Goal: Entertainment & Leisure: Consume media (video, audio)

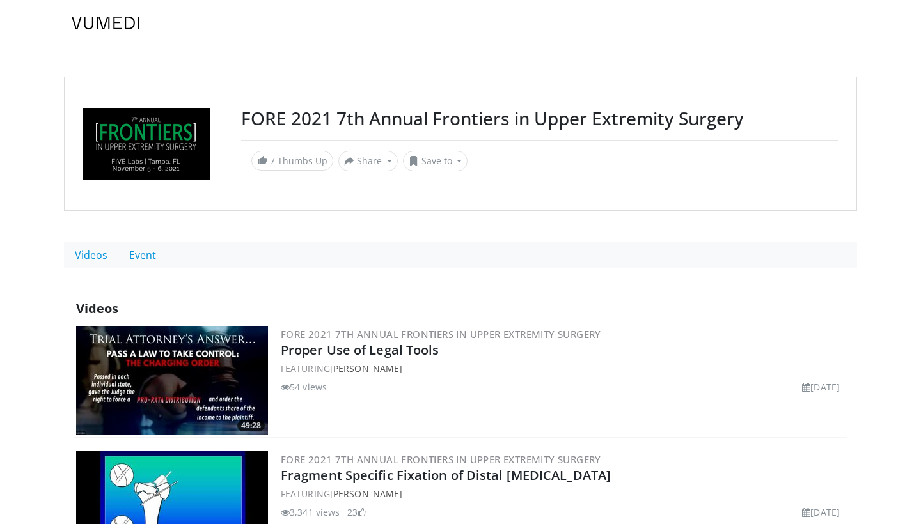
click at [110, 30] on link at bounding box center [105, 23] width 83 height 36
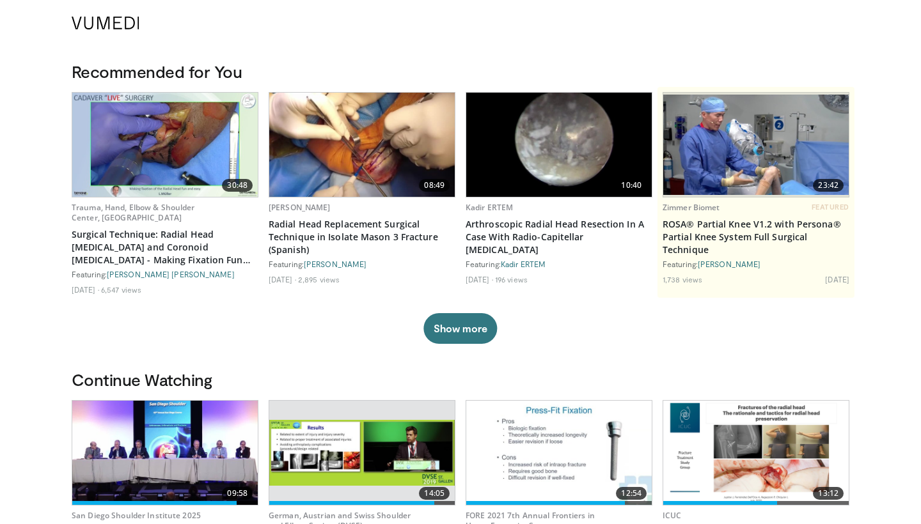
click at [136, 36] on link at bounding box center [105, 23] width 83 height 36
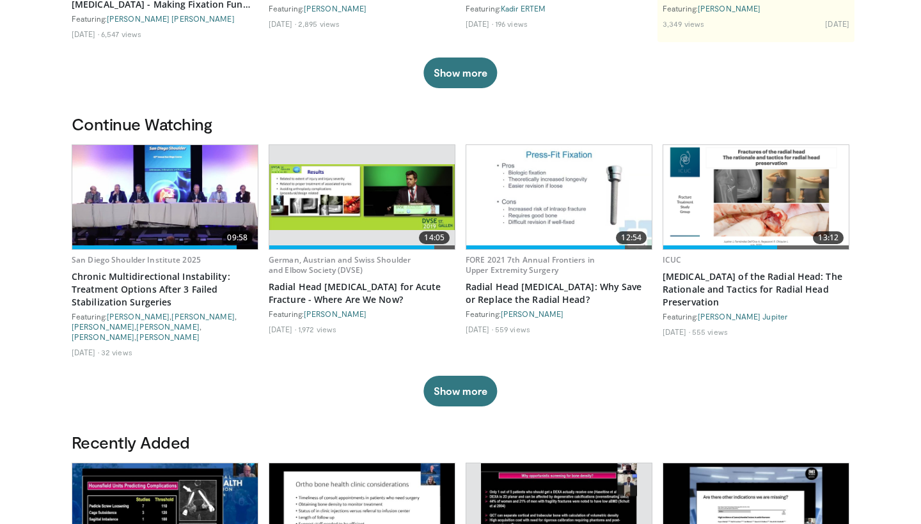
scroll to position [281, 0]
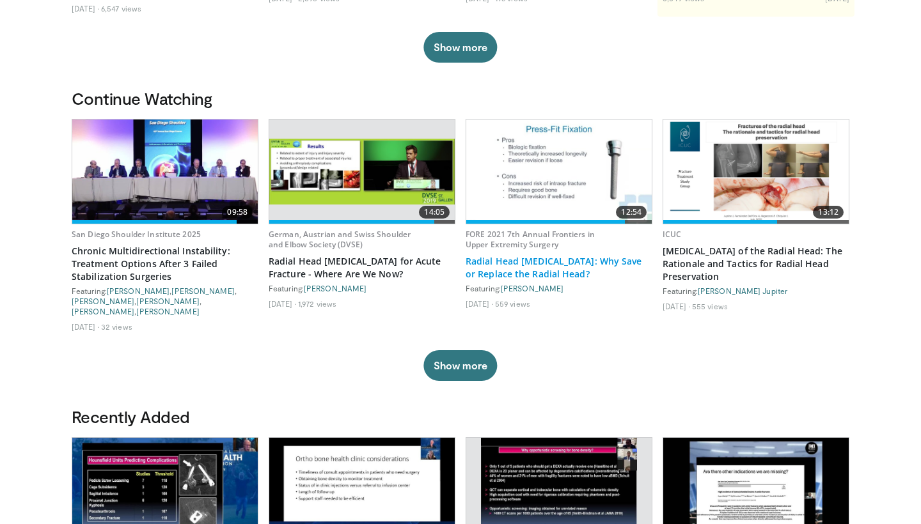
click at [547, 258] on link "Radial Head [MEDICAL_DATA]: Why Save or Replace the Radial Head?" at bounding box center [559, 268] width 187 height 26
